Goal: Find specific page/section: Find specific page/section

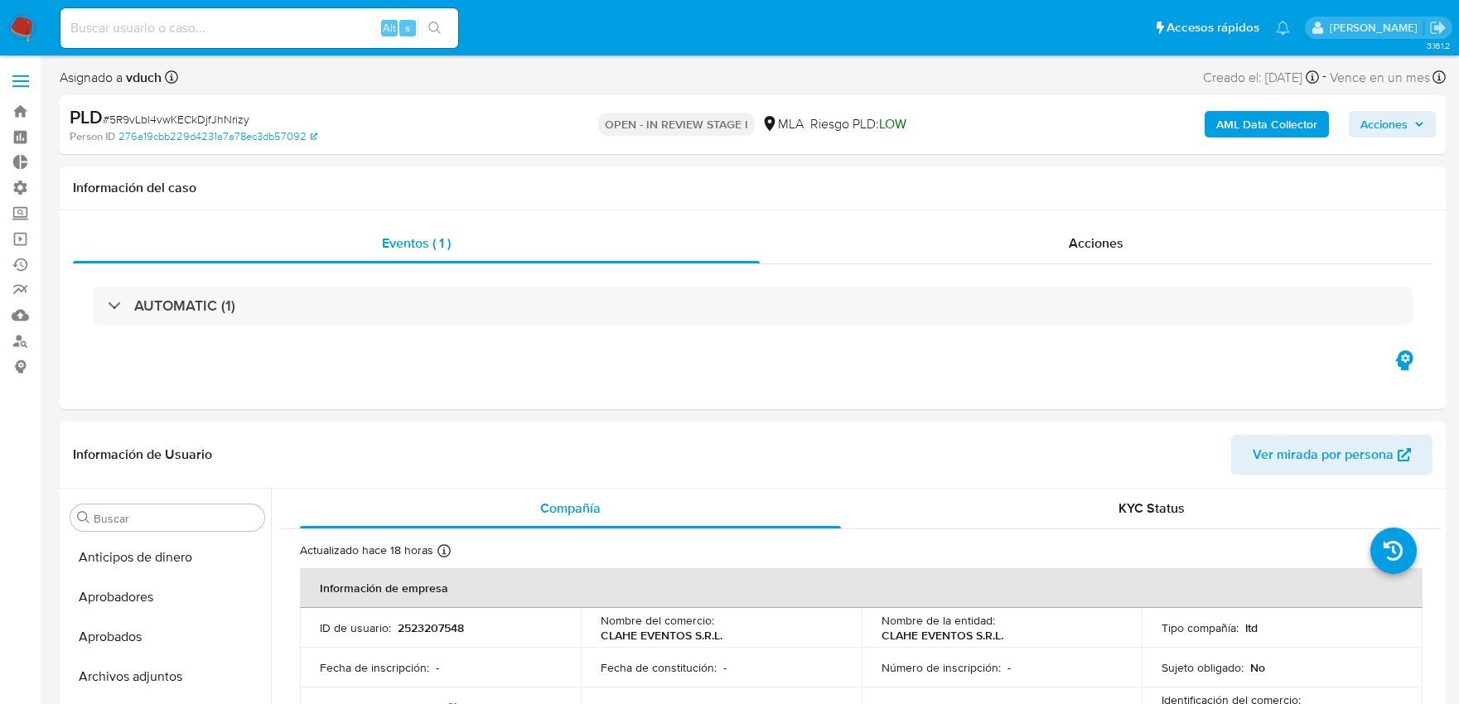
select select "10"
click at [12, 80] on span at bounding box center [20, 81] width 17 height 2
click at [0, 0] on input "checkbox" at bounding box center [0, 0] width 0 height 0
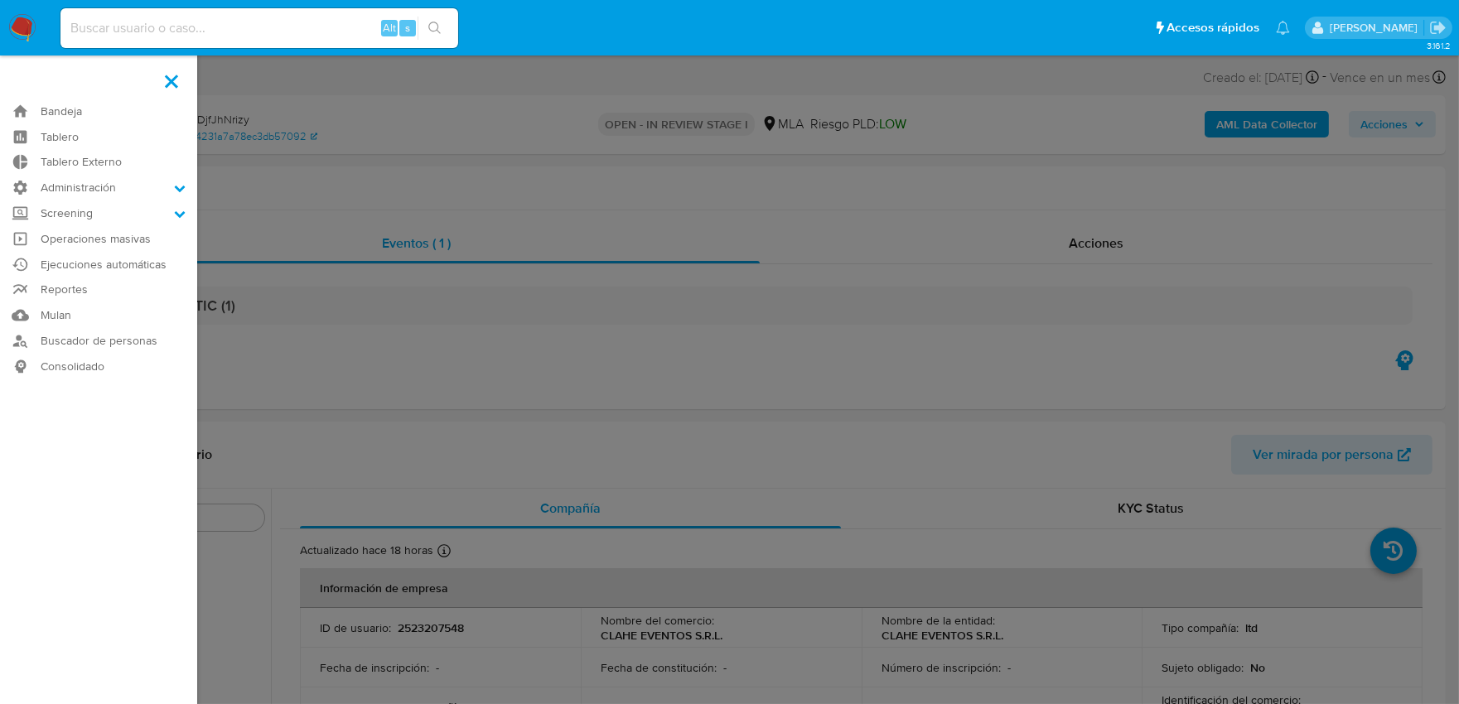
scroll to position [859, 0]
click at [77, 336] on link "Buscador de personas" at bounding box center [98, 341] width 197 height 26
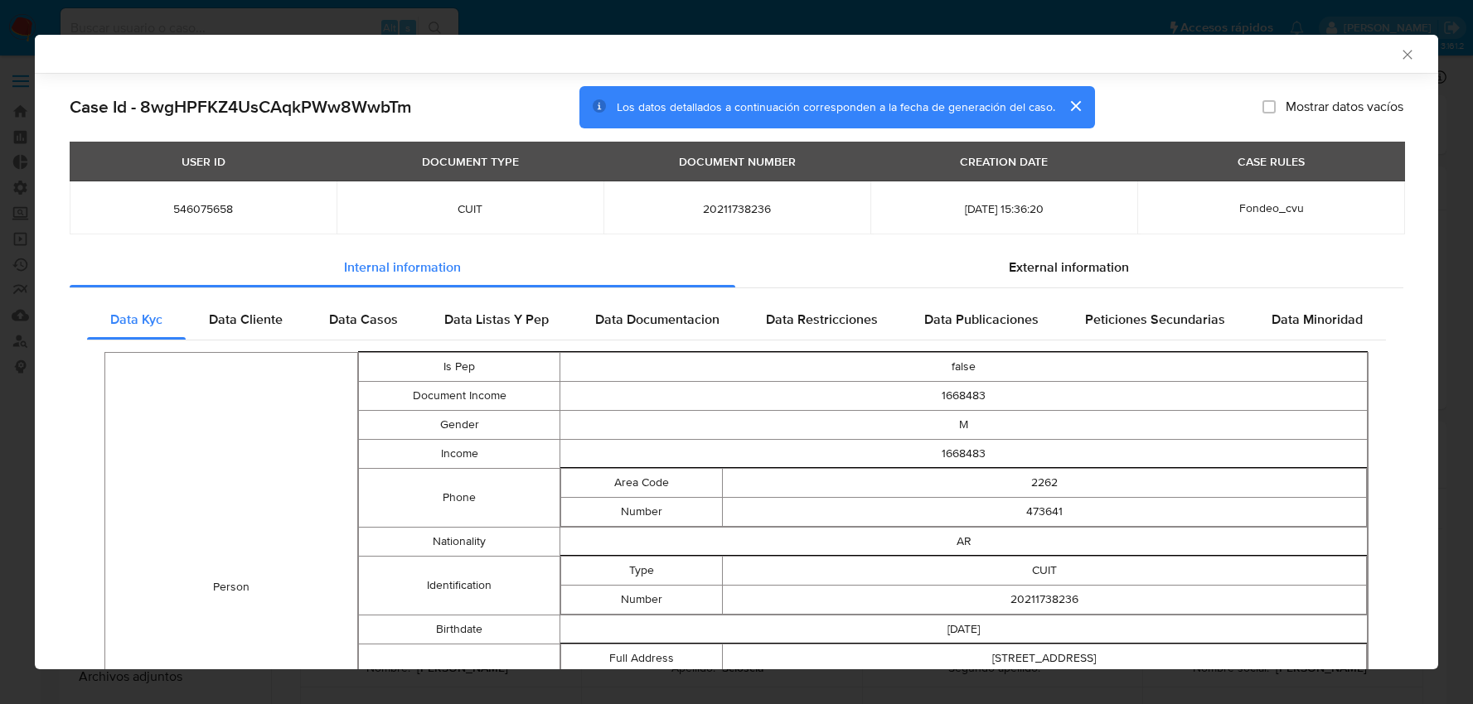
select select "10"
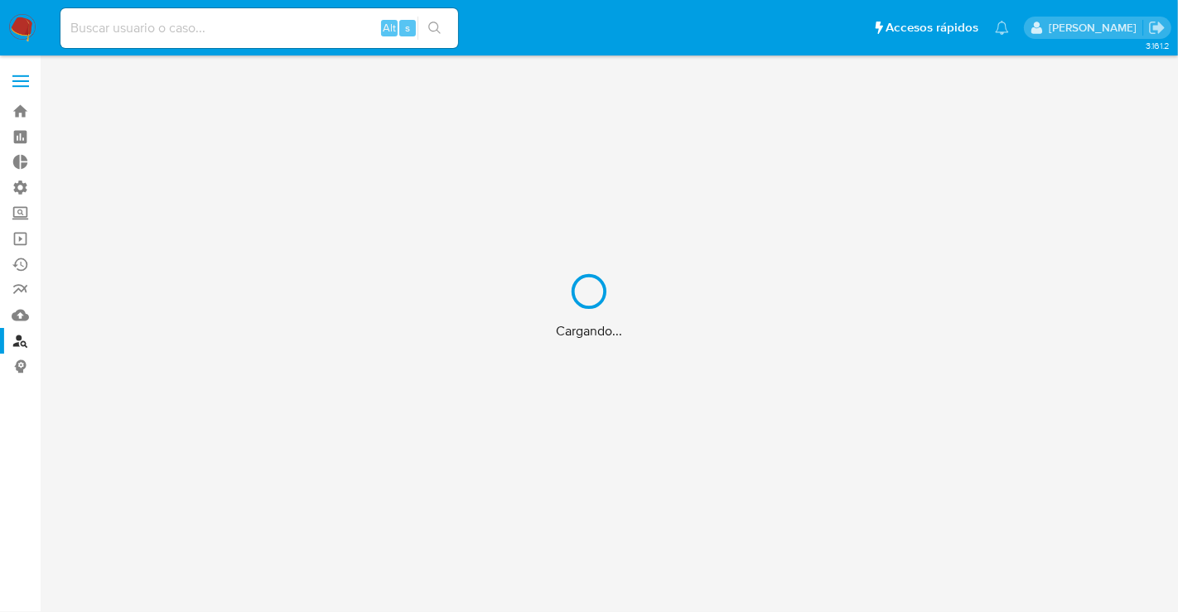
click at [22, 75] on div "Cargando..." at bounding box center [589, 306] width 1178 height 612
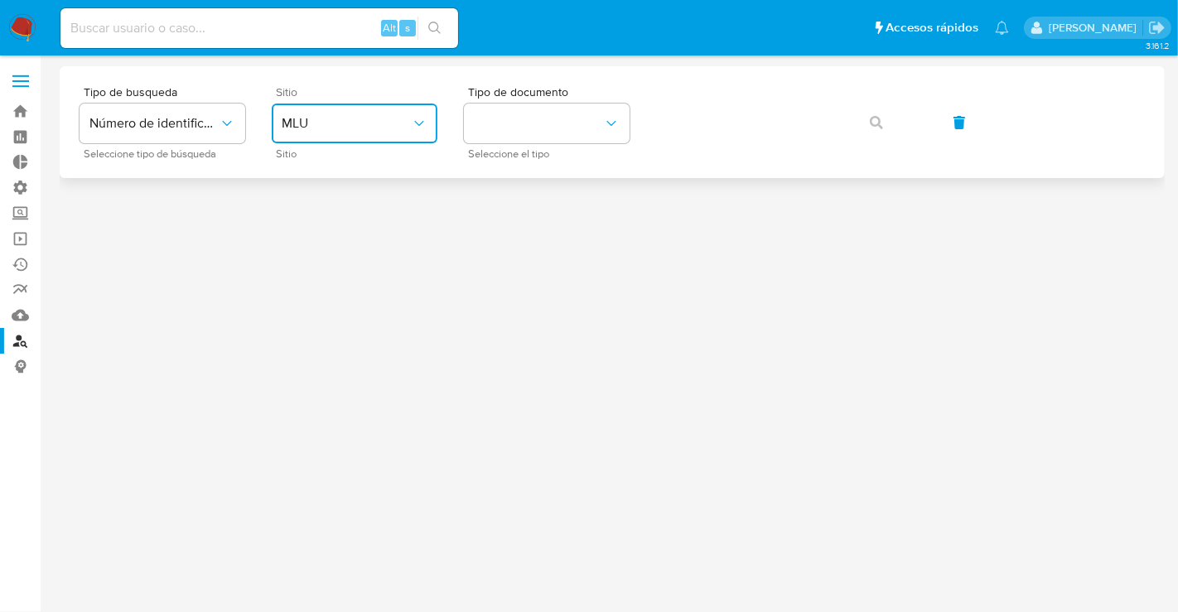
click at [425, 118] on icon "site_id" at bounding box center [419, 123] width 17 height 17
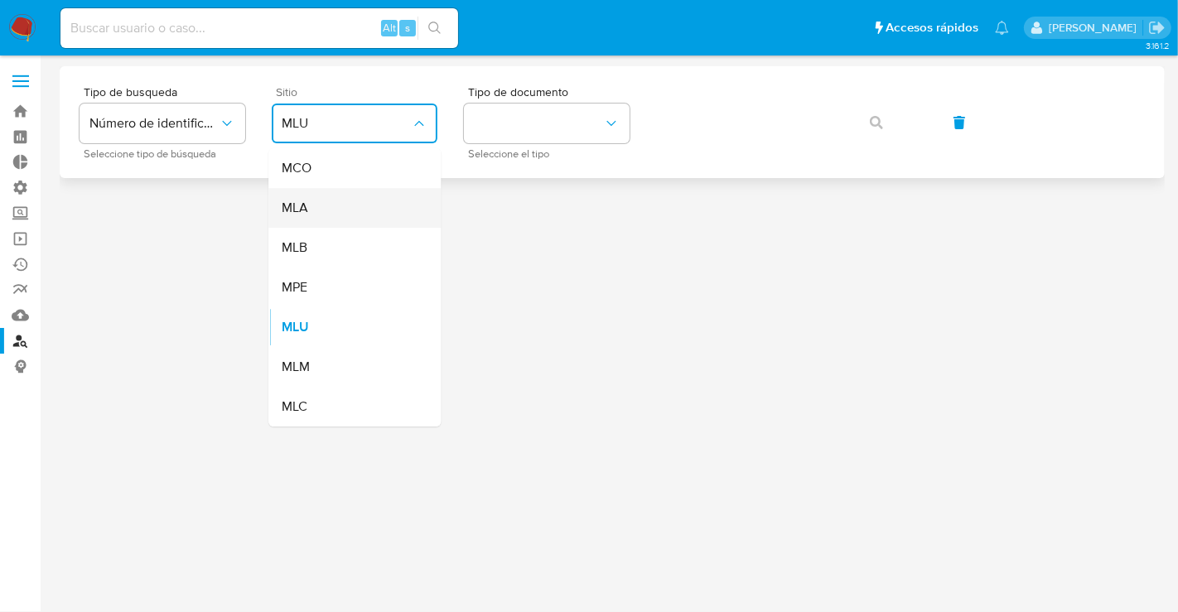
click at [346, 206] on div "MLA" at bounding box center [350, 208] width 136 height 40
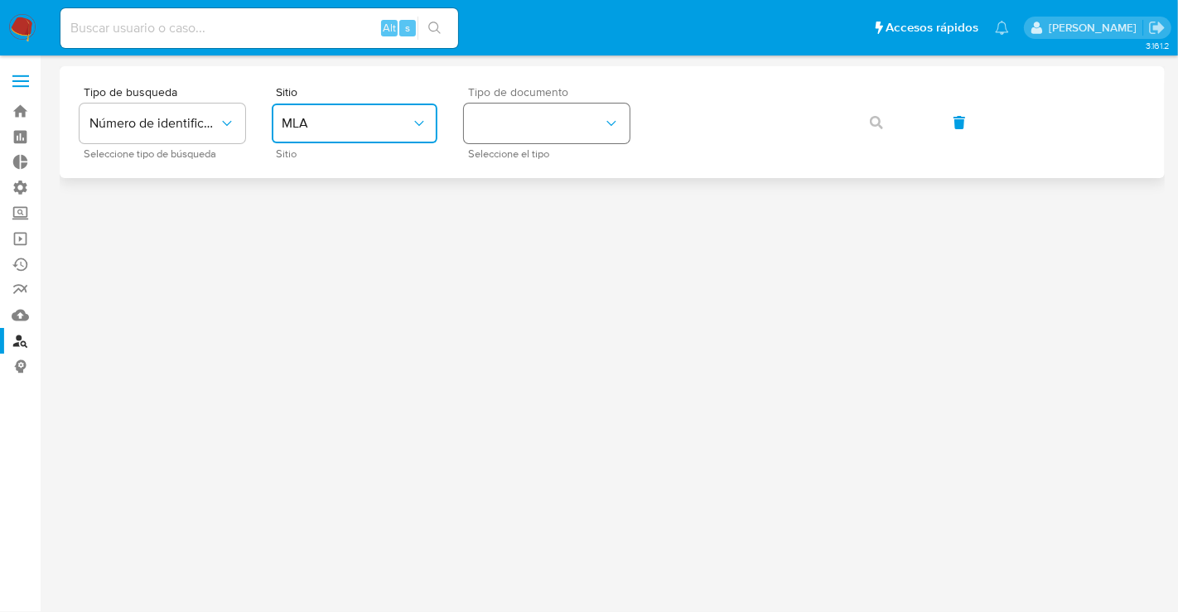
click at [596, 119] on button "identificationType" at bounding box center [547, 124] width 166 height 40
click at [594, 123] on button "identificationType" at bounding box center [547, 124] width 166 height 40
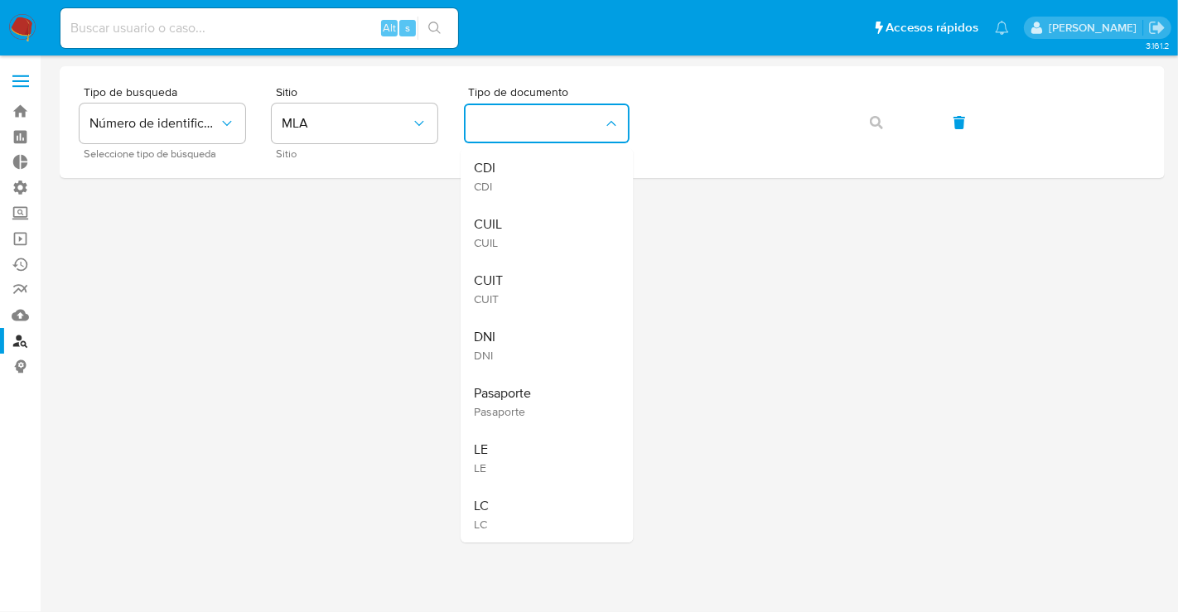
drag, startPoint x: 554, startPoint y: 242, endPoint x: 604, endPoint y: 211, distance: 59.6
click at [554, 242] on div "CUIL CUIL" at bounding box center [542, 233] width 136 height 56
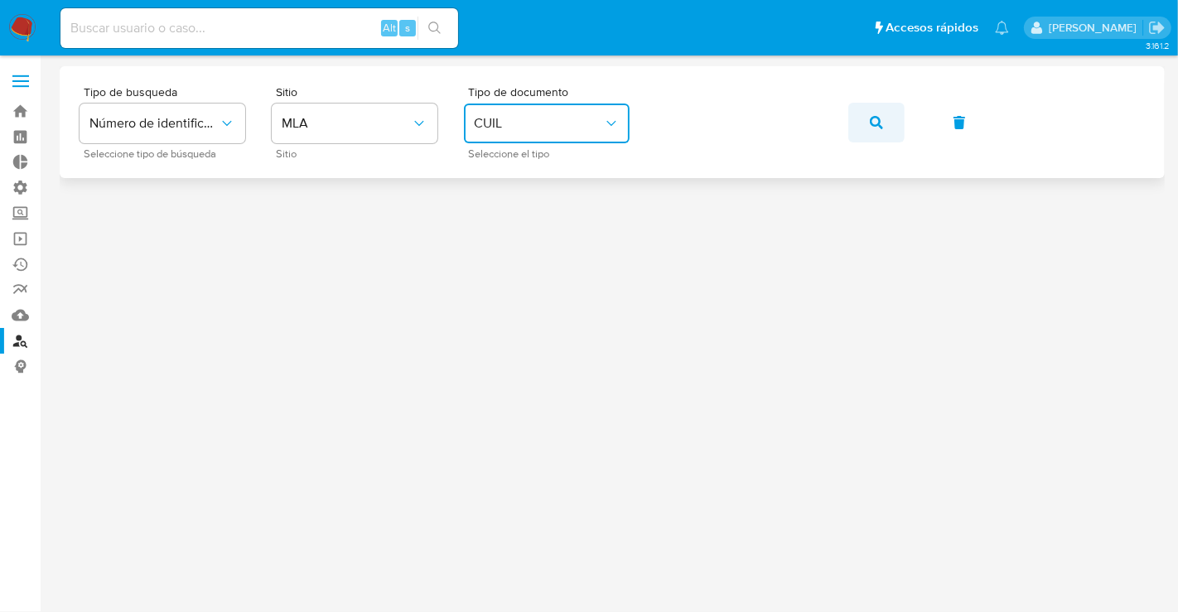
click at [866, 126] on button "button" at bounding box center [877, 123] width 56 height 40
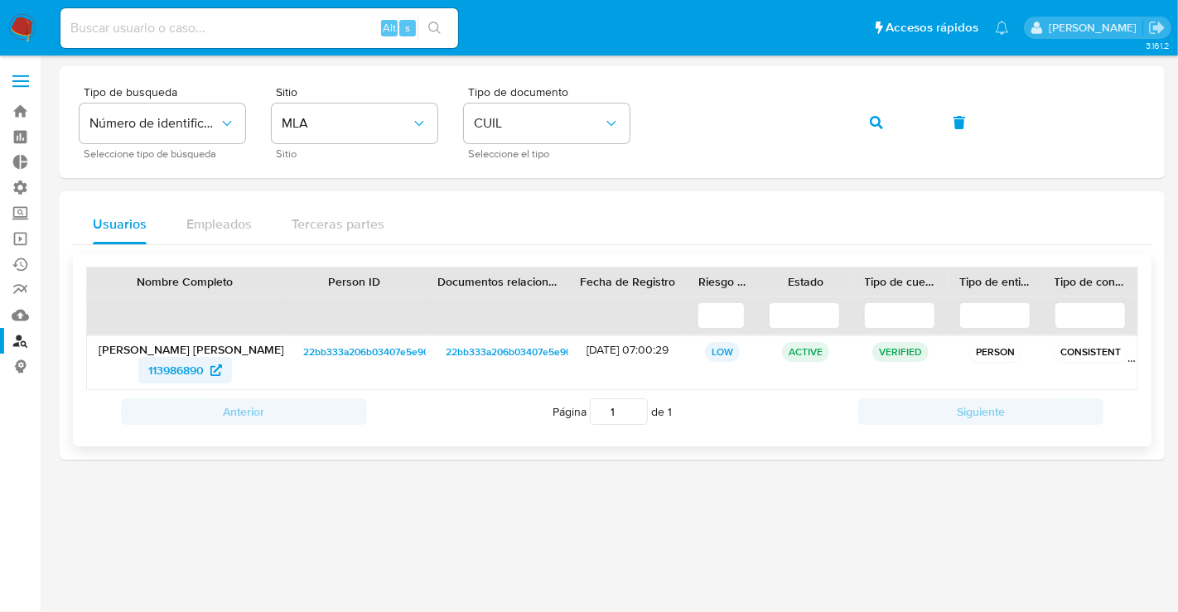
click at [182, 371] on span "113986890" at bounding box center [176, 370] width 56 height 27
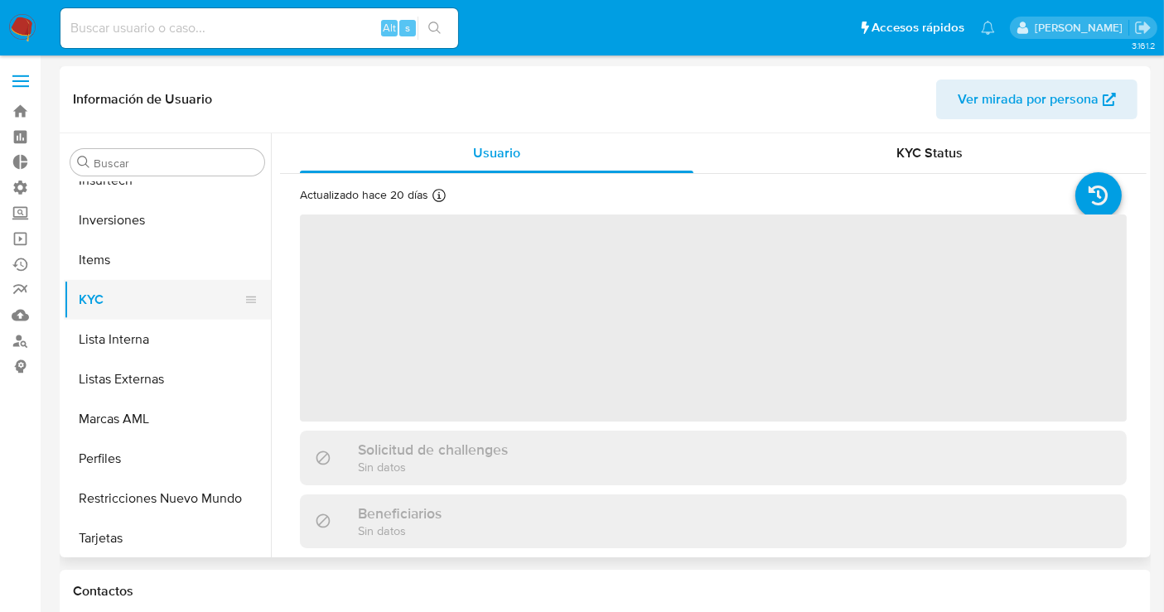
scroll to position [859, 0]
select select "10"
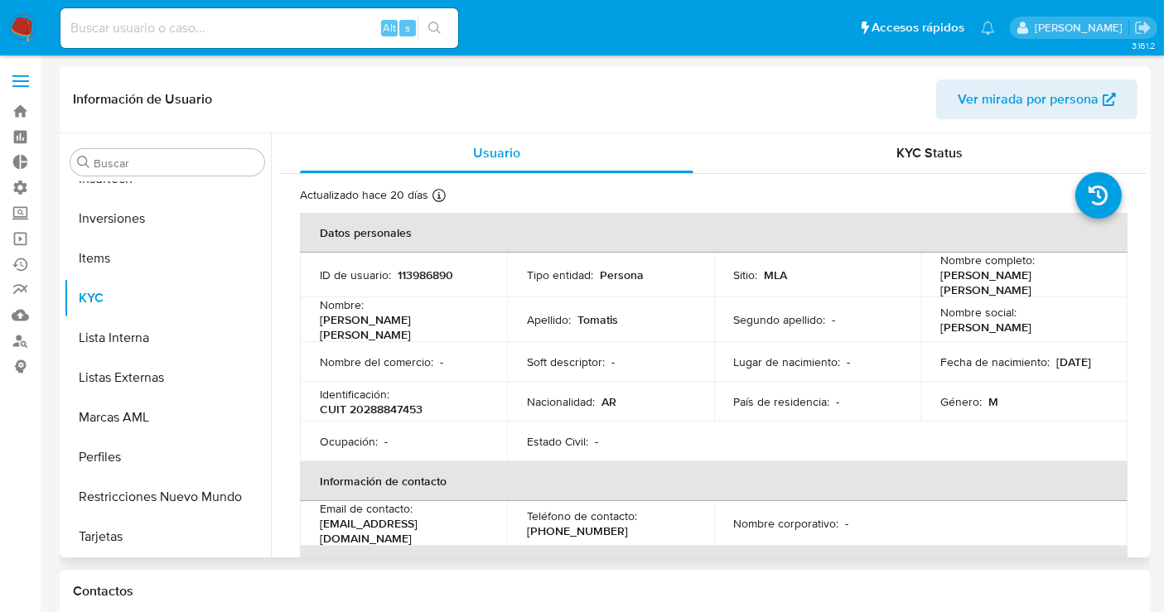
scroll to position [92, 0]
